Goal: Task Accomplishment & Management: Use online tool/utility

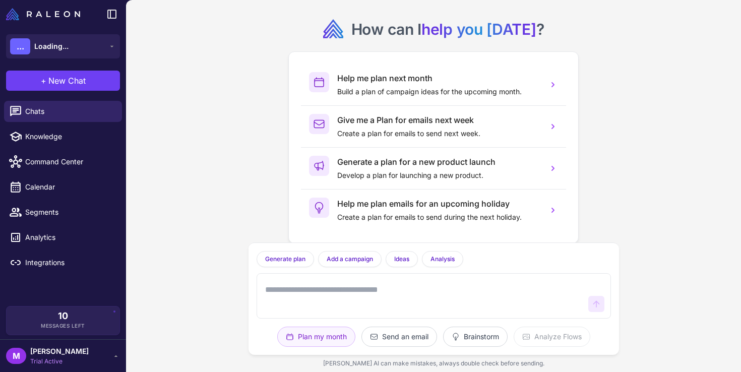
click at [231, 159] on div "How can I help you today ? Help me plan next month Build a plan of campaign ide…" at bounding box center [433, 186] width 615 height 372
click at [66, 46] on span "BraceAbility" at bounding box center [55, 46] width 42 height 11
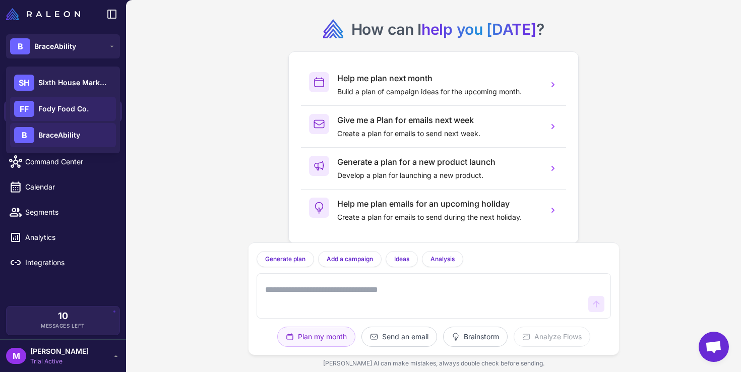
click at [60, 109] on span "Fody Food Co." at bounding box center [63, 108] width 50 height 11
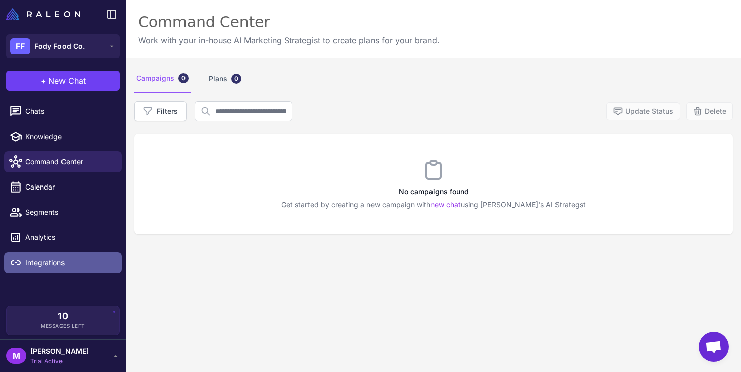
click at [48, 258] on span "Integrations" at bounding box center [69, 262] width 89 height 11
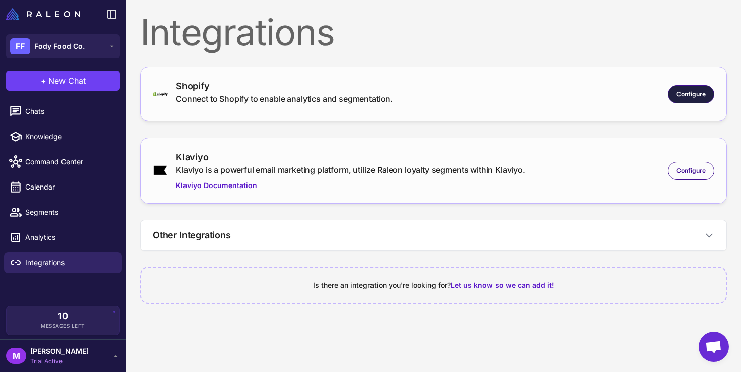
click at [696, 93] on span "Configure" at bounding box center [691, 94] width 29 height 9
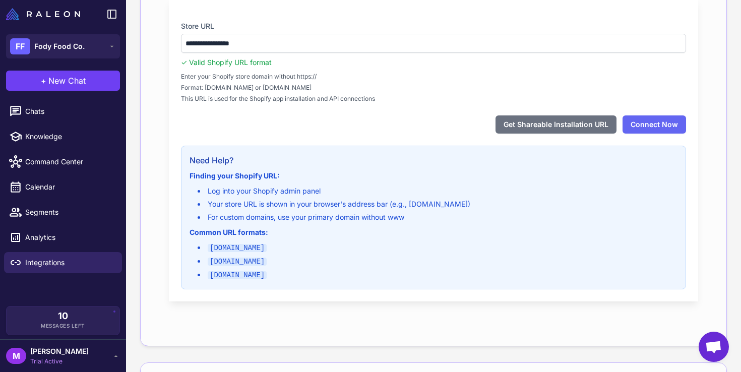
scroll to position [192, 0]
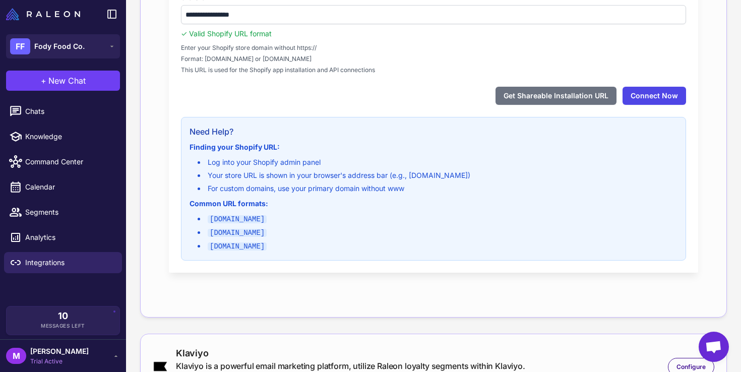
click at [645, 95] on button "Connect Now" at bounding box center [655, 96] width 64 height 18
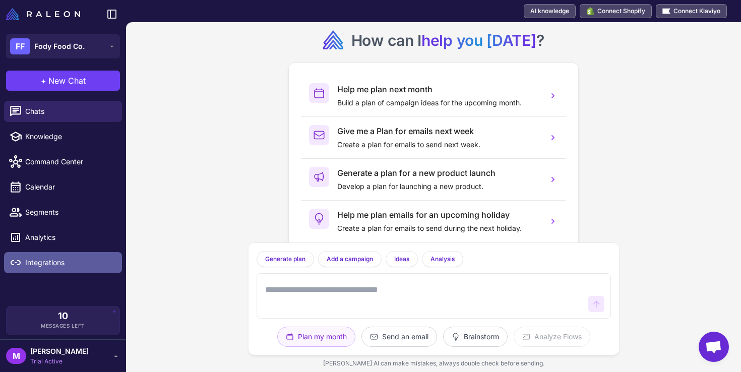
click at [39, 260] on span "Integrations" at bounding box center [69, 262] width 89 height 11
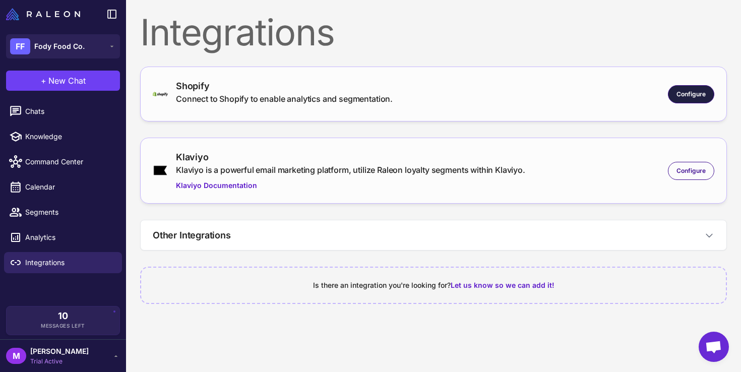
click at [693, 91] on span "Configure" at bounding box center [691, 94] width 29 height 9
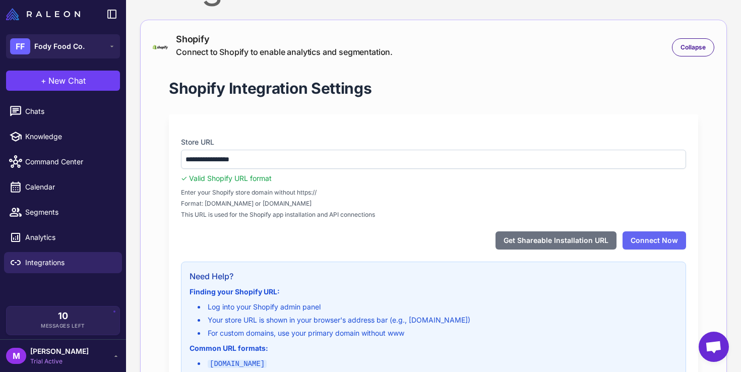
scroll to position [73, 0]
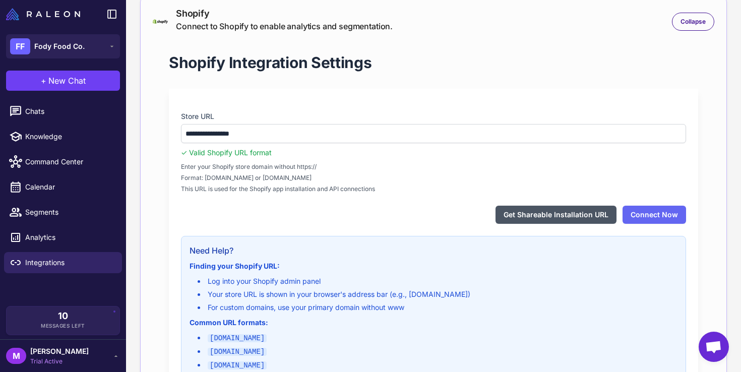
click at [564, 214] on button "Get Shareable Installation URL" at bounding box center [556, 215] width 121 height 18
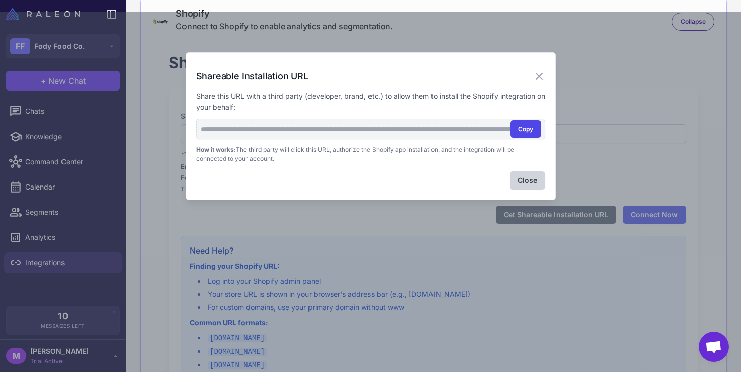
click at [523, 130] on button "Copy" at bounding box center [525, 129] width 31 height 17
click at [539, 77] on icon at bounding box center [540, 76] width 12 height 12
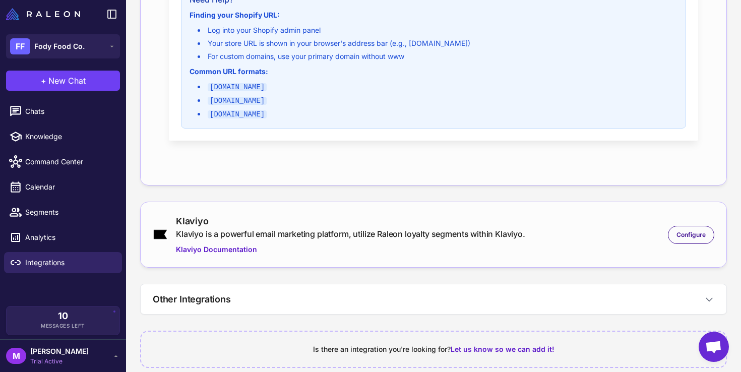
scroll to position [336, 0]
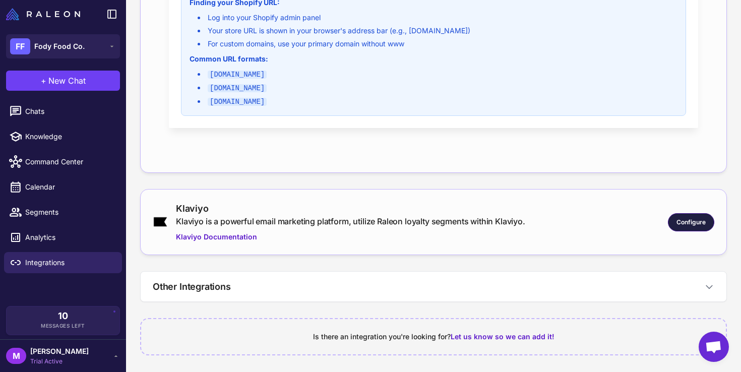
click at [689, 218] on span "Configure" at bounding box center [691, 222] width 29 height 9
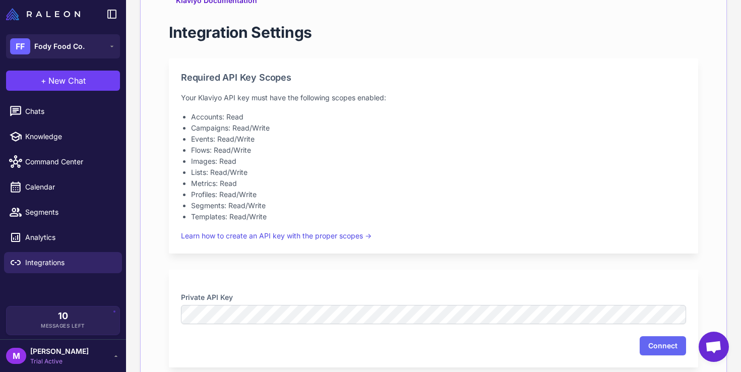
scroll to position [576, 0]
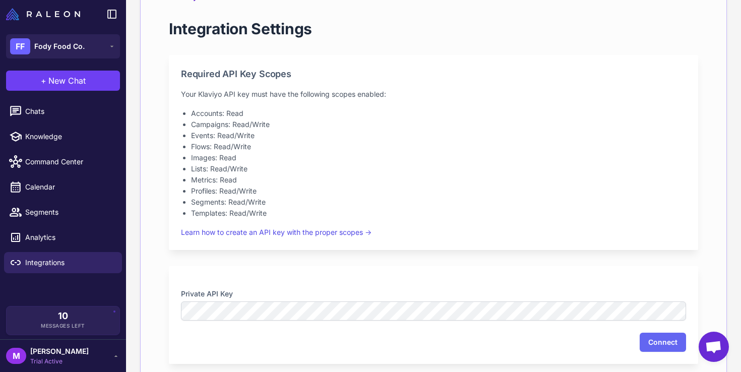
click at [426, 273] on div "Private API Key Connect" at bounding box center [433, 315] width 529 height 98
click at [655, 342] on button "Connect" at bounding box center [663, 342] width 46 height 19
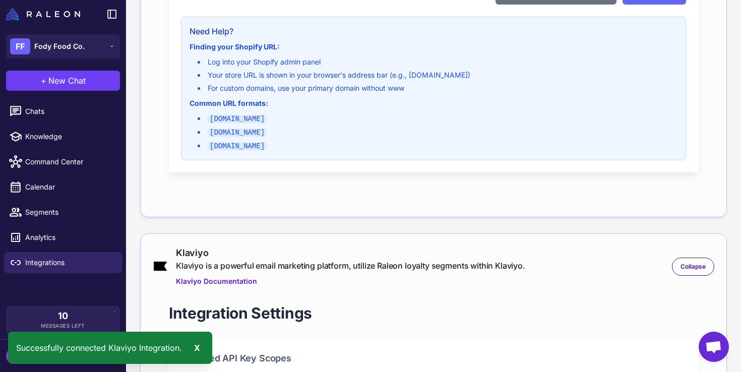
scroll to position [219, 0]
